Goal: Participate in discussion

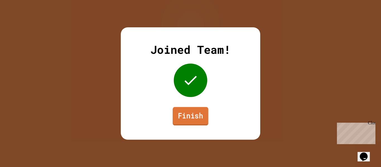
click at [188, 110] on link "Finish" at bounding box center [191, 116] width 36 height 18
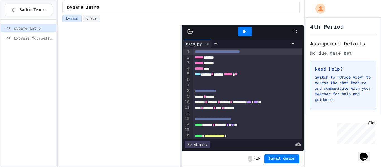
click at [41, 37] on span "Express Yourself in Python!" at bounding box center [34, 38] width 40 height 6
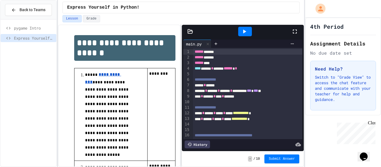
click at [295, 32] on icon at bounding box center [295, 31] width 7 height 7
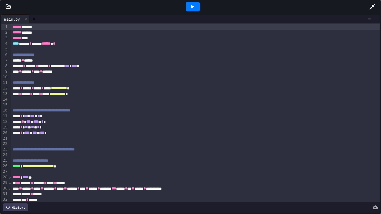
click at [190, 6] on icon at bounding box center [192, 6] width 7 height 7
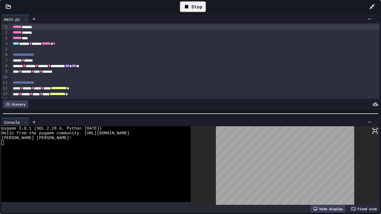
click at [201, 3] on div "Stop" at bounding box center [193, 6] width 26 height 11
